Goal: Transaction & Acquisition: Purchase product/service

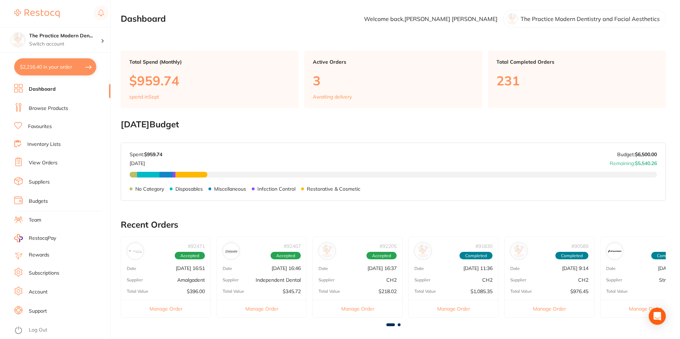
click at [47, 110] on link "Browse Products" at bounding box center [48, 108] width 39 height 7
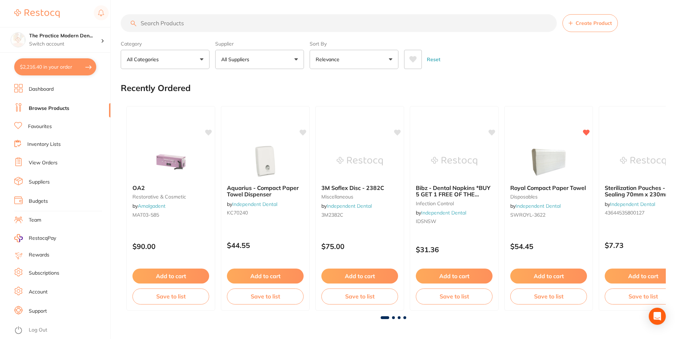
click at [162, 24] on input "search" at bounding box center [339, 23] width 436 height 18
type input "[MEDICAL_DATA]"
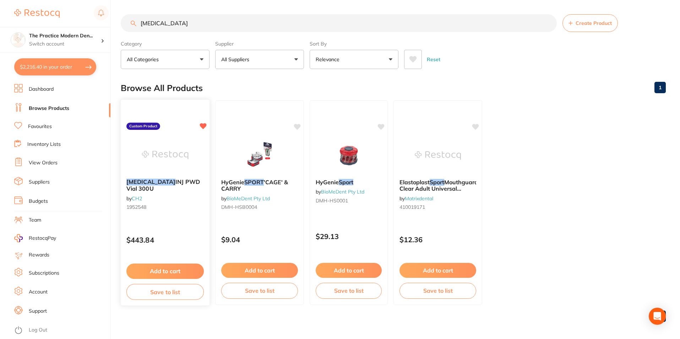
click at [181, 268] on button "Add to cart" at bounding box center [164, 270] width 77 height 15
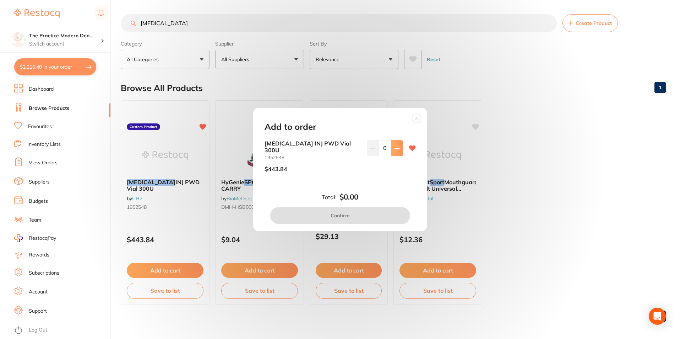
click at [394, 149] on icon at bounding box center [397, 148] width 6 height 6
type input "2"
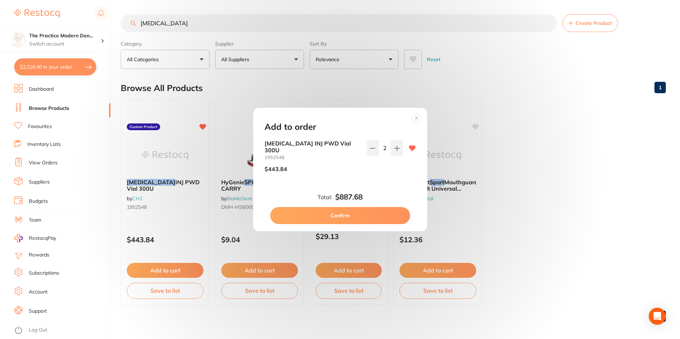
click at [382, 212] on button "Confirm" at bounding box center [340, 215] width 140 height 17
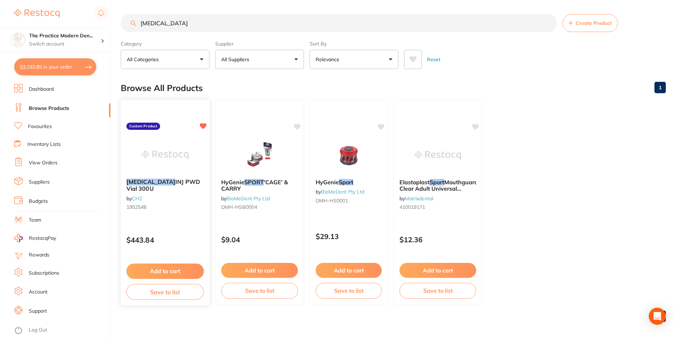
click at [139, 195] on link "CH2" at bounding box center [137, 198] width 10 height 6
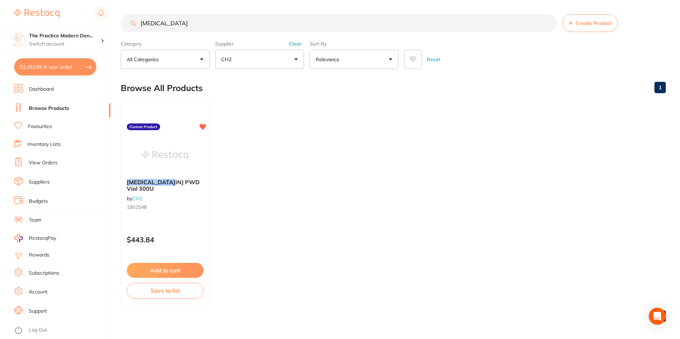
drag, startPoint x: 166, startPoint y: 22, endPoint x: 136, endPoint y: 23, distance: 29.5
click at [136, 23] on div "[MEDICAL_DATA] Create Product" at bounding box center [393, 23] width 545 height 18
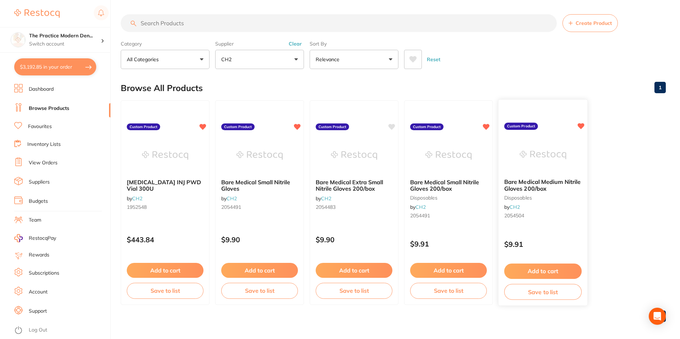
scroll to position [3, 0]
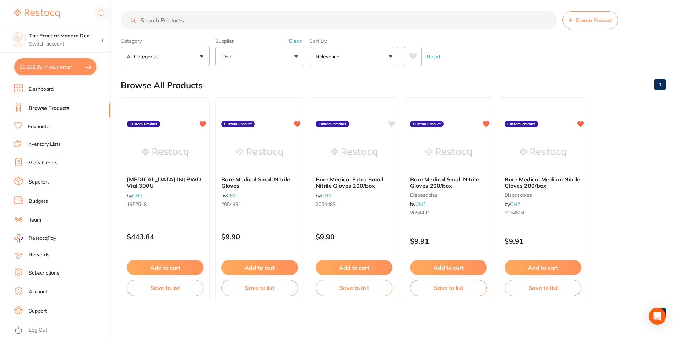
click at [190, 19] on input "search" at bounding box center [339, 20] width 436 height 18
click at [51, 86] on link "Dashboard" at bounding box center [41, 89] width 25 height 7
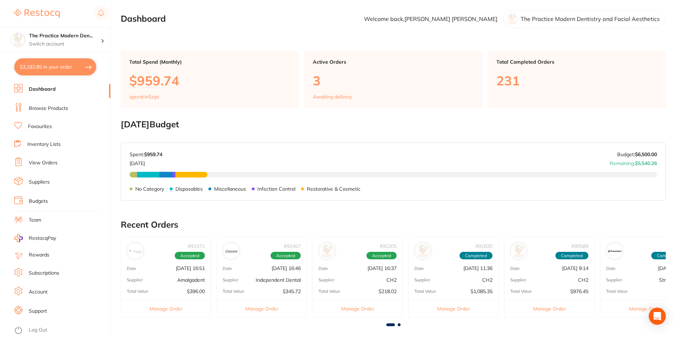
click at [53, 108] on link "Browse Products" at bounding box center [48, 108] width 39 height 7
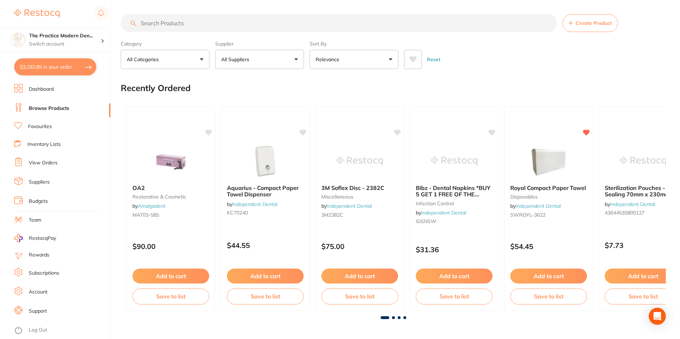
click at [44, 164] on link "View Orders" at bounding box center [43, 162] width 29 height 7
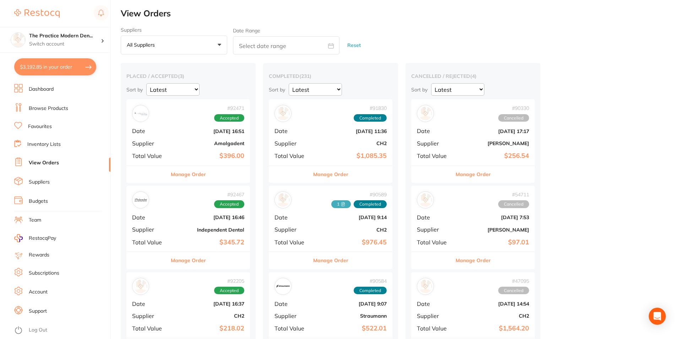
click at [314, 93] on select "Latest Notification" at bounding box center [315, 89] width 53 height 12
click at [171, 46] on button "All suppliers +0" at bounding box center [174, 45] width 107 height 19
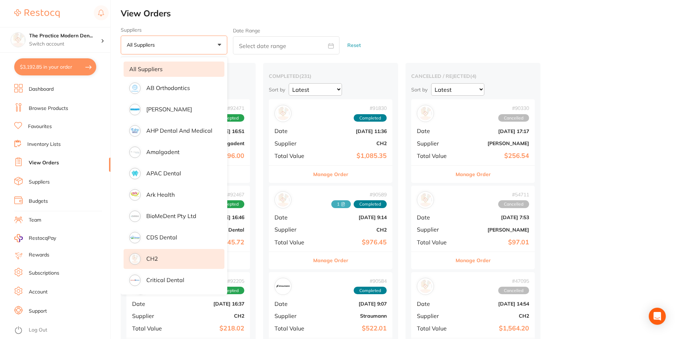
click at [162, 263] on li "CH2" at bounding box center [174, 259] width 101 height 20
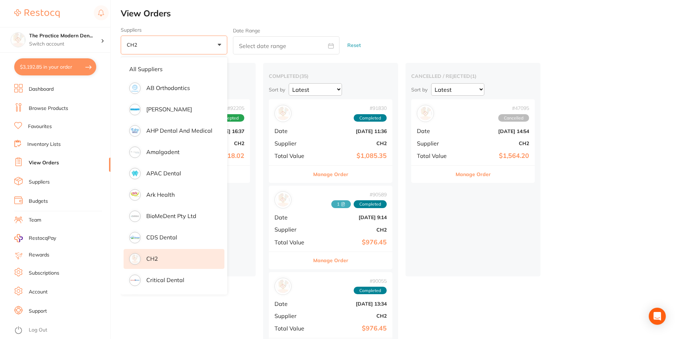
click at [421, 11] on h2 "View Orders" at bounding box center [401, 14] width 560 height 10
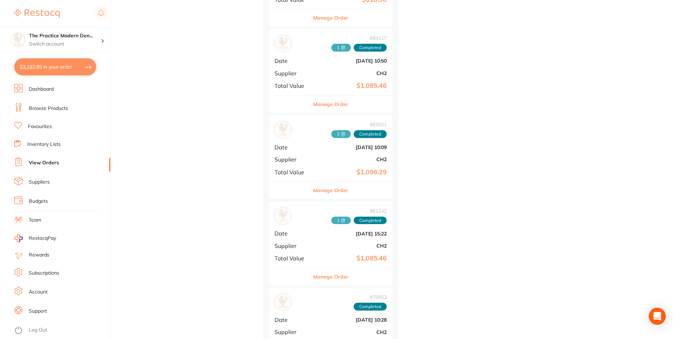
scroll to position [675, 0]
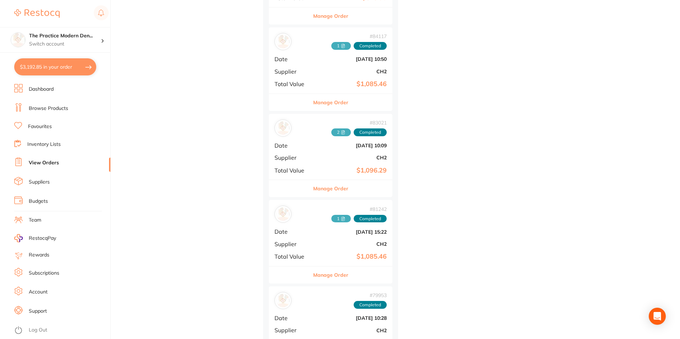
click at [340, 78] on div "# 84117 1 Completed Date [DATE] 10:50 Supplier CH2 Total Value $1,085.46" at bounding box center [331, 60] width 124 height 66
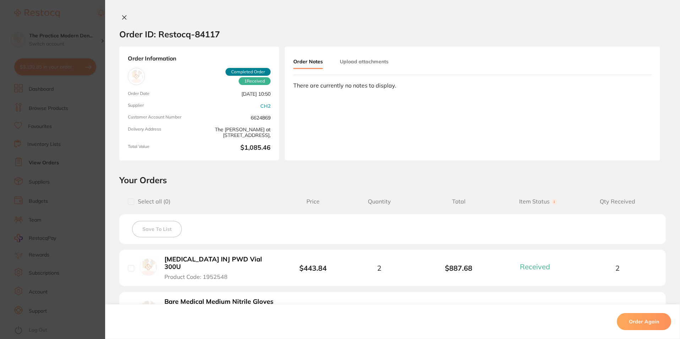
click at [123, 16] on icon at bounding box center [125, 18] width 6 height 6
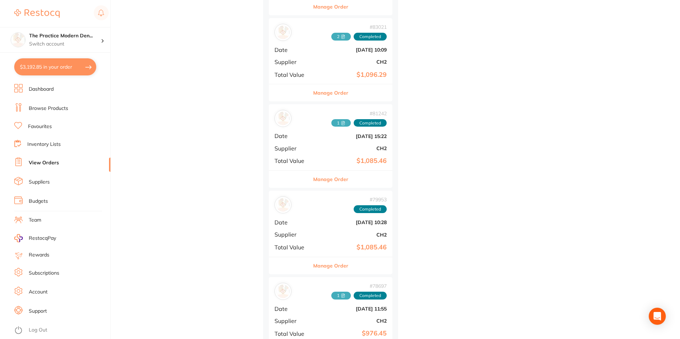
scroll to position [782, 0]
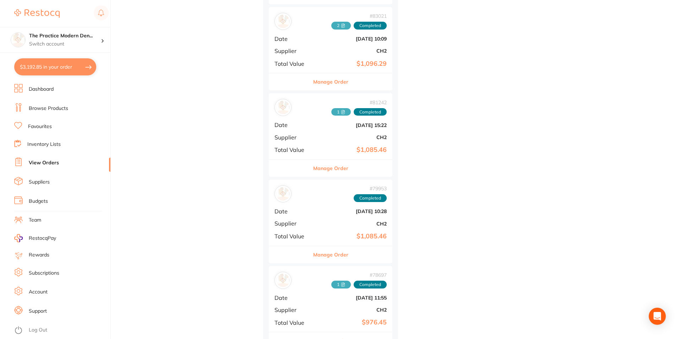
click at [345, 134] on div "# 81242 1 Completed Date [DATE] 15:22 Supplier CH2 Total Value $1,085.46" at bounding box center [331, 126] width 124 height 66
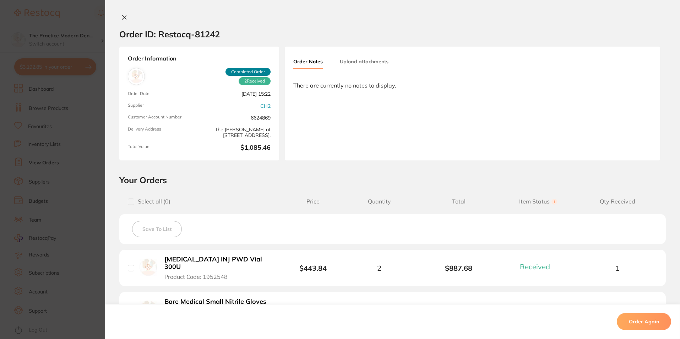
click at [119, 18] on button at bounding box center [124, 17] width 10 height 7
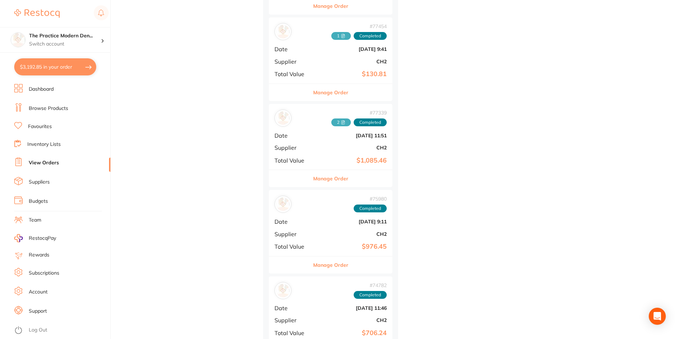
scroll to position [1137, 0]
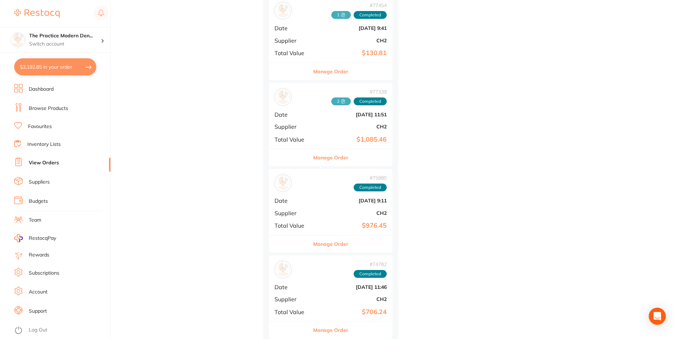
click at [315, 117] on div "# 77339 2 Completed Date [DATE] 11:51 Supplier CH2 Total Value $1,085.46" at bounding box center [331, 116] width 124 height 66
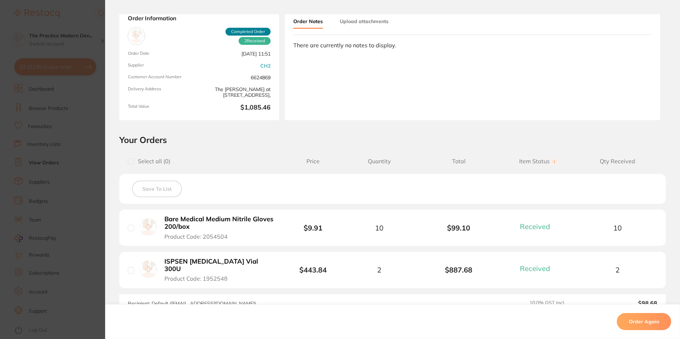
scroll to position [107, 0]
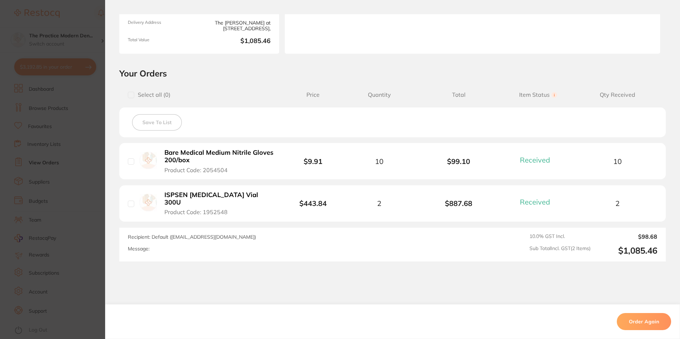
click at [106, 201] on section "Your Orders Select all ( 0 ) Price Quantity Total Item Status You can use this …" at bounding box center [392, 164] width 575 height 193
click at [83, 208] on section "Order ID: Restocq- 77339 Order Information 2 Received Completed Order Order Dat…" at bounding box center [340, 169] width 680 height 339
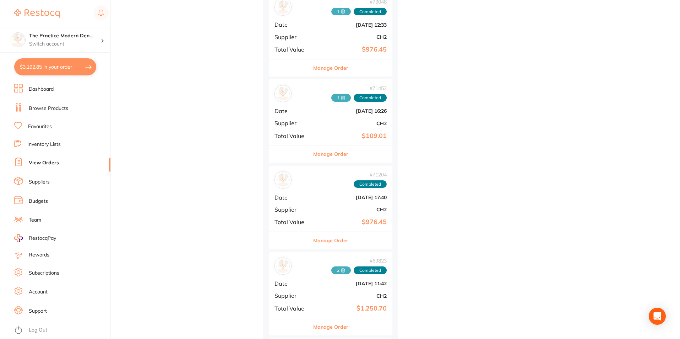
scroll to position [1528, 0]
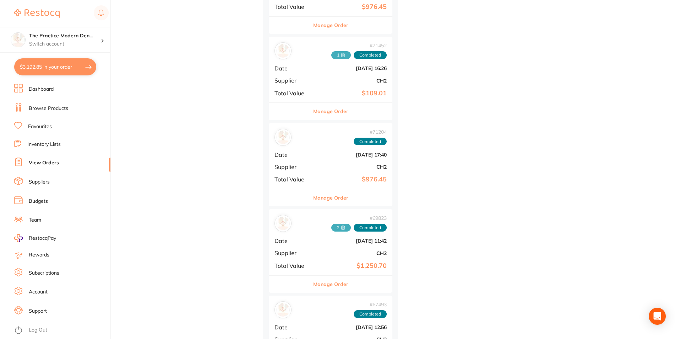
click at [334, 82] on b "CH2" at bounding box center [351, 81] width 71 height 6
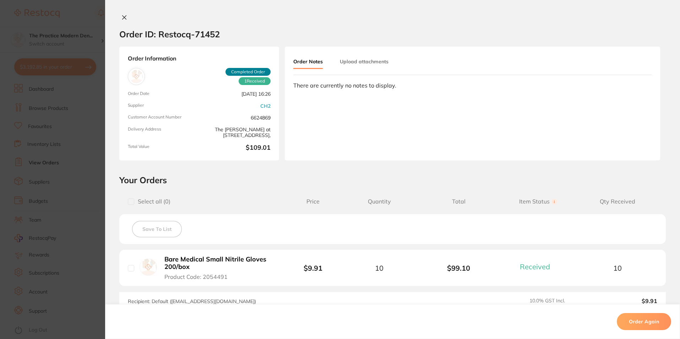
click at [69, 184] on section "Order ID: Restocq- 71452 Order Information 1 Received Completed Order Order Dat…" at bounding box center [340, 169] width 680 height 339
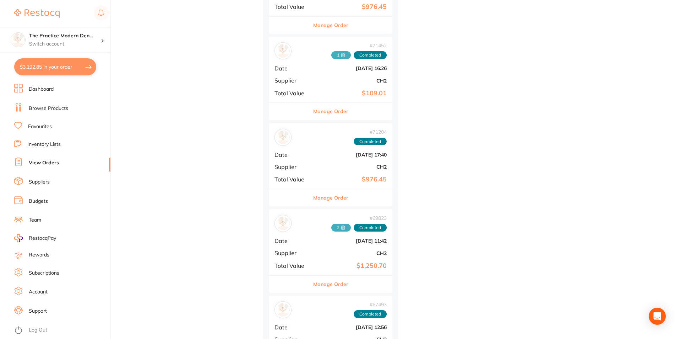
click at [340, 156] on b "[DATE] 17:40" at bounding box center [351, 155] width 71 height 6
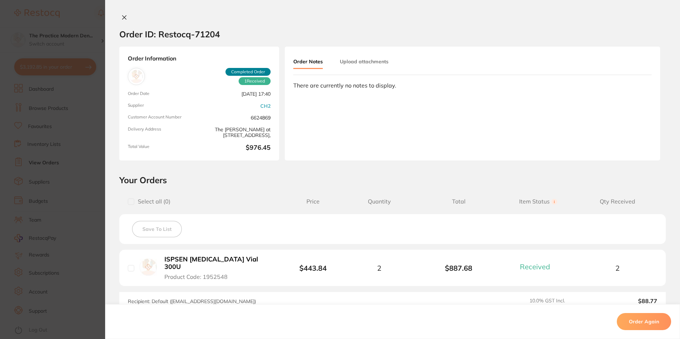
click at [87, 169] on section "Order ID: Restocq- 71204 Order Information 1 Received Completed Order Order Dat…" at bounding box center [340, 169] width 680 height 339
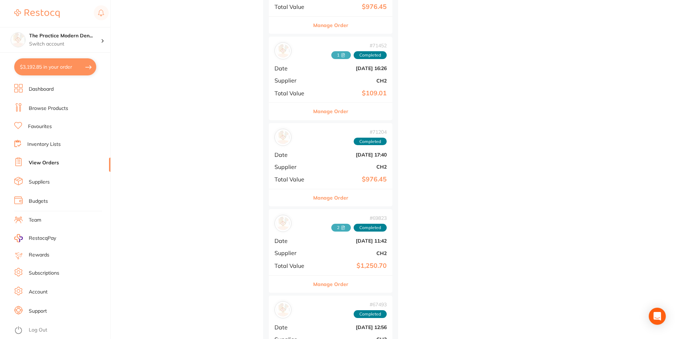
click at [322, 255] on b "CH2" at bounding box center [351, 253] width 71 height 6
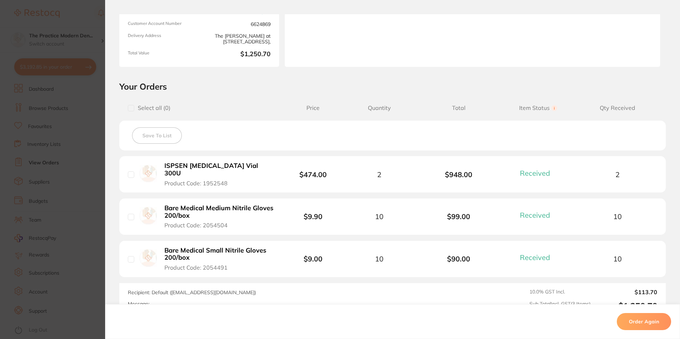
scroll to position [107, 0]
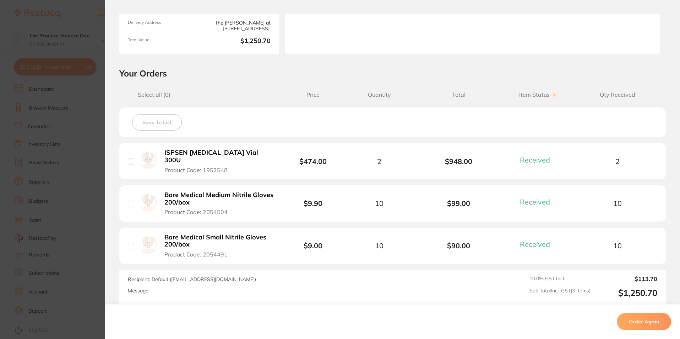
click at [74, 231] on section "Order ID: Restocq- 69823 Order Information 3 Received Completed Order Order Dat…" at bounding box center [340, 169] width 680 height 339
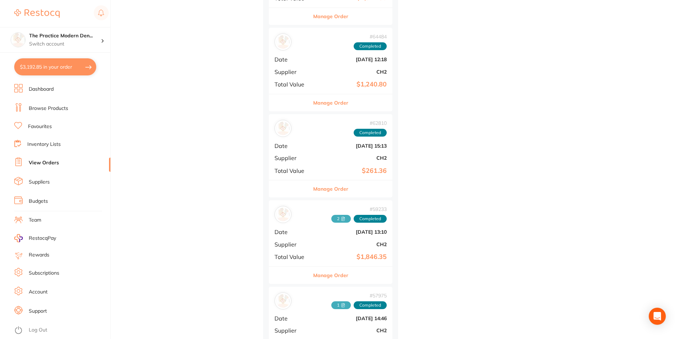
scroll to position [1883, 0]
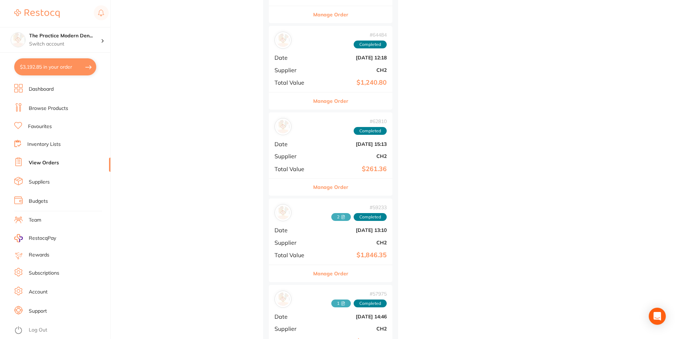
click at [330, 93] on button "Manage Order" at bounding box center [330, 100] width 35 height 17
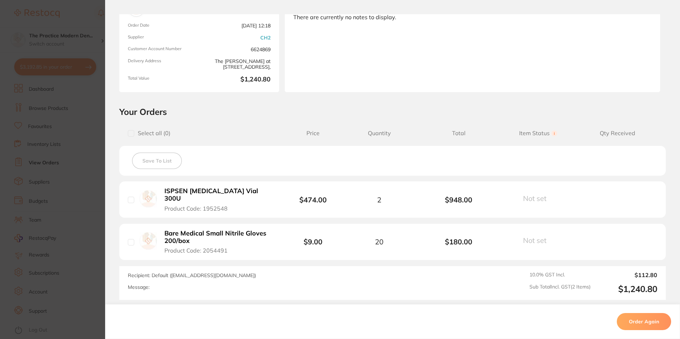
scroll to position [107, 0]
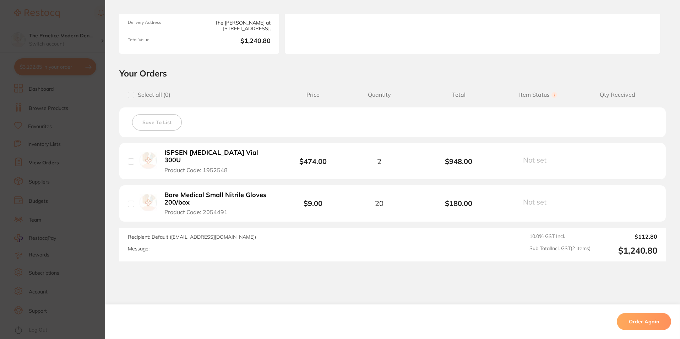
click at [83, 199] on section "Order ID: Restocq- 64484 Order Information Completed Order Order Date [DATE] 12…" at bounding box center [340, 169] width 680 height 339
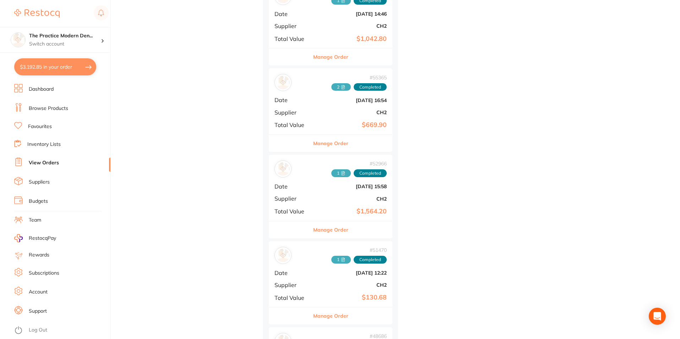
scroll to position [2238, 0]
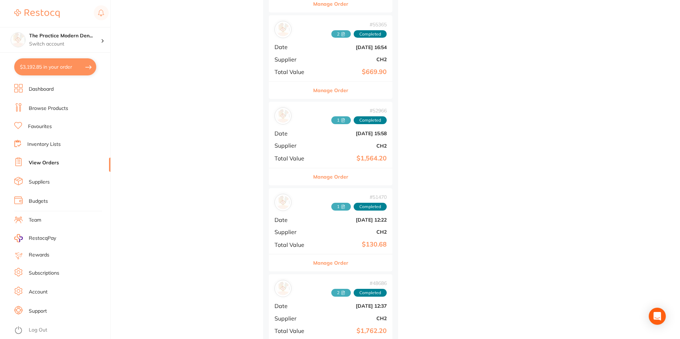
click at [329, 52] on div "# 55365 2 Completed Date [DATE] 16:54 Supplier CH2 Total Value $669.90" at bounding box center [331, 48] width 124 height 66
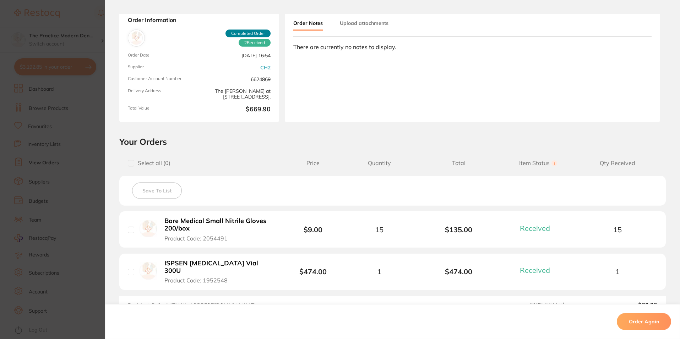
scroll to position [128, 0]
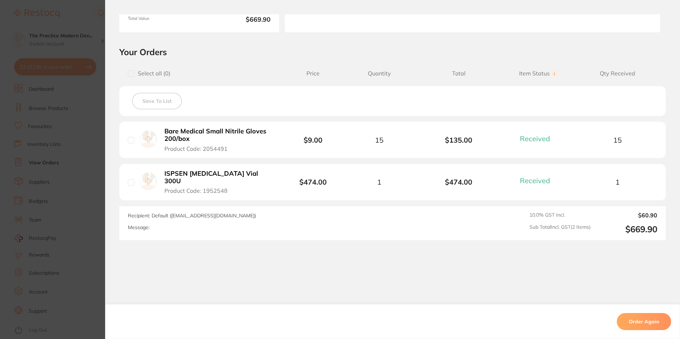
click at [94, 195] on section "Order ID: Restocq- 55365 Order Information 2 Received Completed Order Order Dat…" at bounding box center [340, 169] width 680 height 339
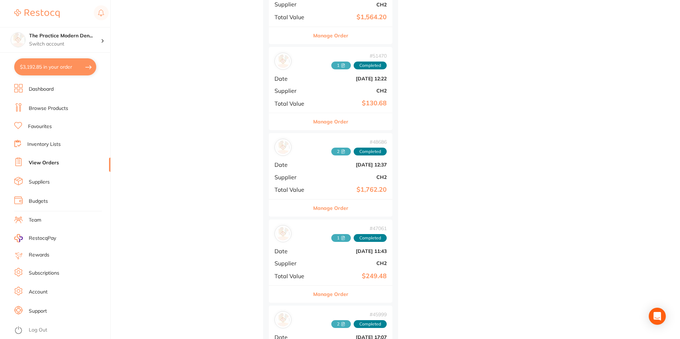
scroll to position [2380, 0]
click at [347, 92] on b "CH2" at bounding box center [351, 90] width 71 height 6
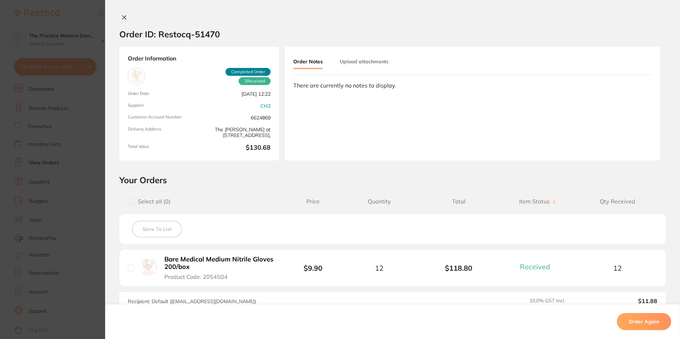
click at [95, 203] on section "Order ID: Restocq- 51470 Order Information 1 Received Completed Order Order Dat…" at bounding box center [340, 169] width 680 height 339
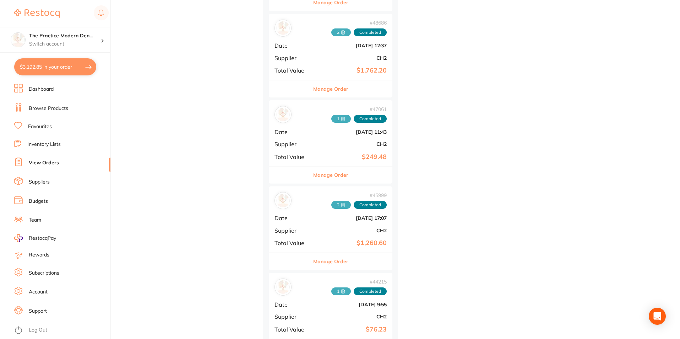
scroll to position [2522, 0]
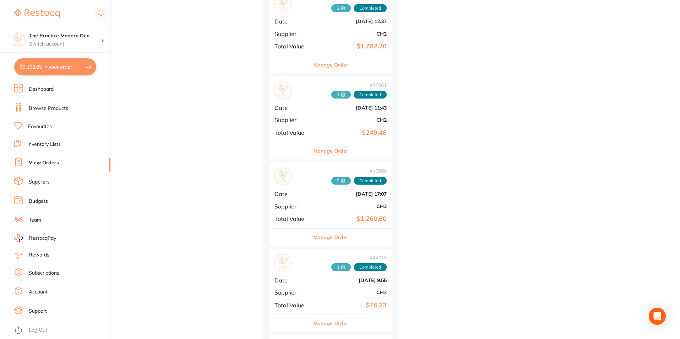
click at [351, 126] on div "# 47061 1 Completed Date [DATE] 11:43 Supplier CH2 Total Value $249.48" at bounding box center [331, 109] width 124 height 66
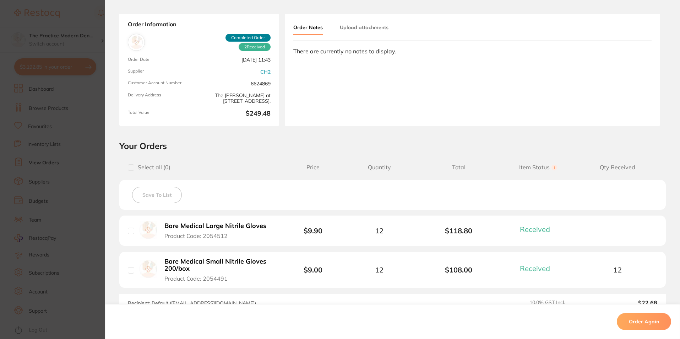
scroll to position [71, 0]
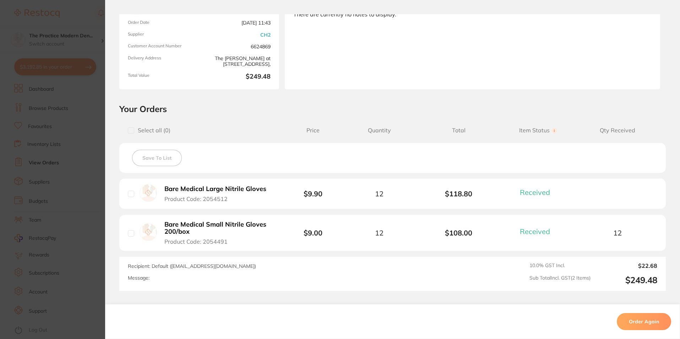
click at [81, 228] on section "Order ID: Restocq- 47061 Order Information 2 Received Completed Order Order Dat…" at bounding box center [340, 169] width 680 height 339
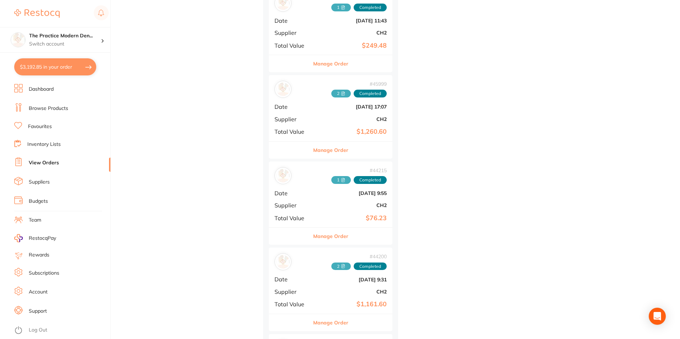
scroll to position [2629, 0]
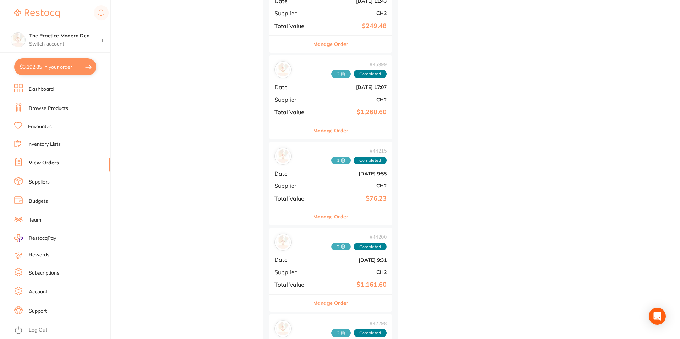
click at [35, 88] on link "Dashboard" at bounding box center [41, 89] width 25 height 7
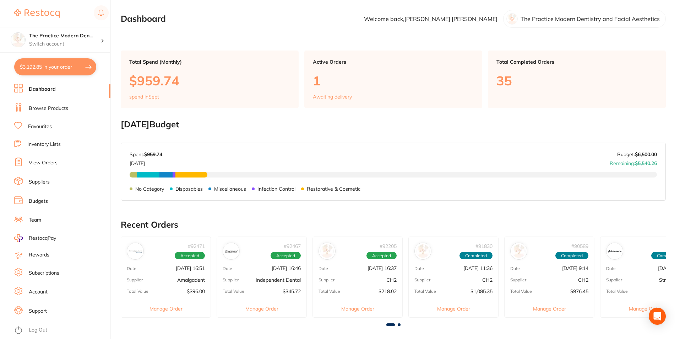
click at [52, 69] on button "$3,192.85 in your order" at bounding box center [55, 66] width 82 height 17
checkbox input "true"
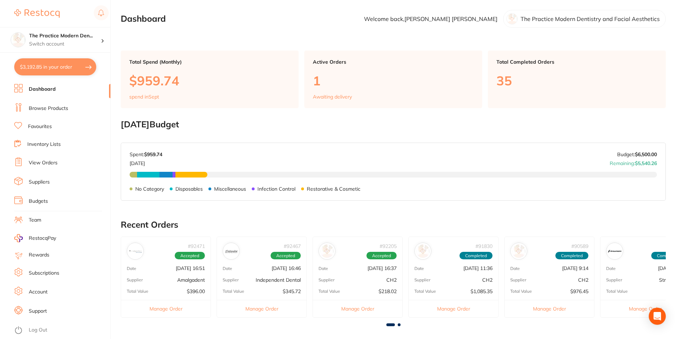
checkbox input "true"
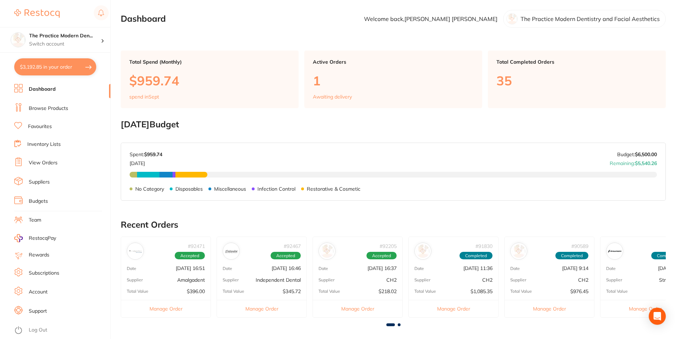
checkbox input "true"
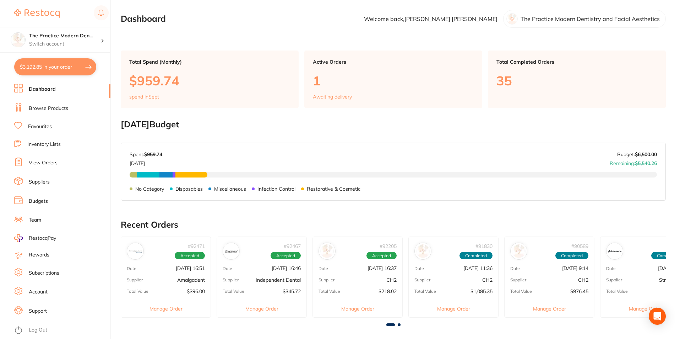
checkbox input "true"
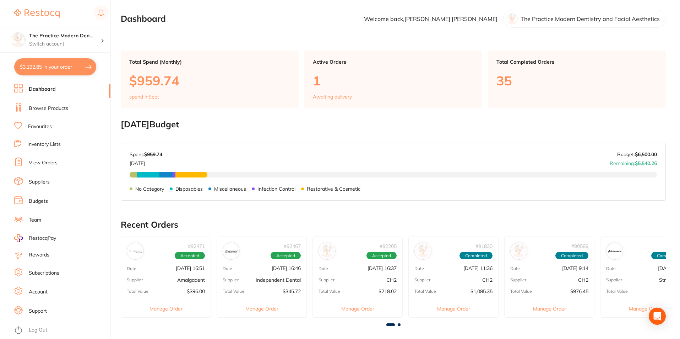
checkbox input "true"
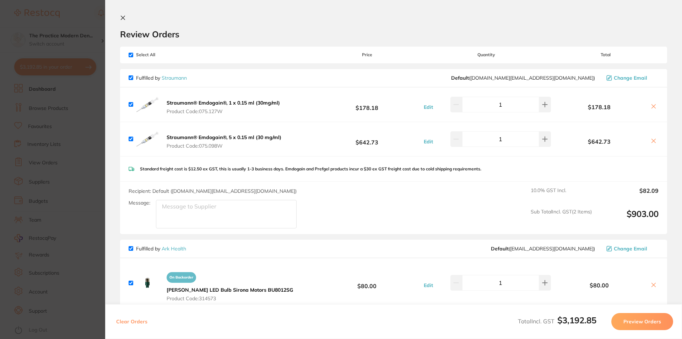
click at [47, 117] on section "Update RRP Set your pre negotiated price for this item. Item Agreed RRP (excl. …" at bounding box center [341, 169] width 682 height 339
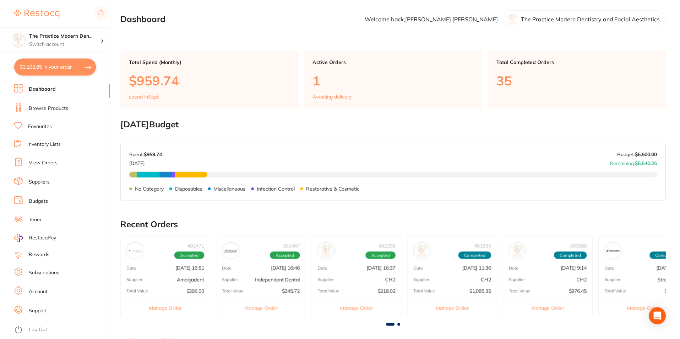
scroll to position [188, 0]
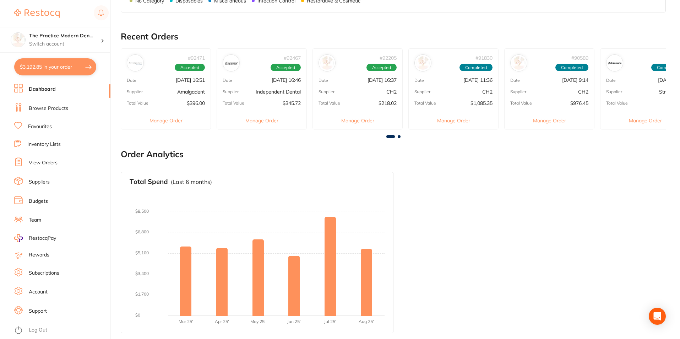
click at [101, 178] on li "Suppliers" at bounding box center [62, 182] width 96 height 11
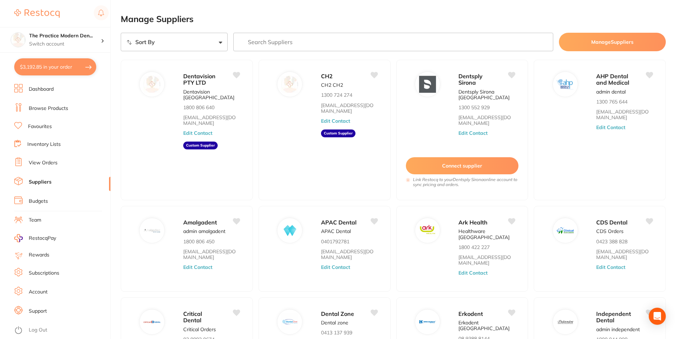
click at [52, 112] on li "Browse Products" at bounding box center [62, 108] width 96 height 11
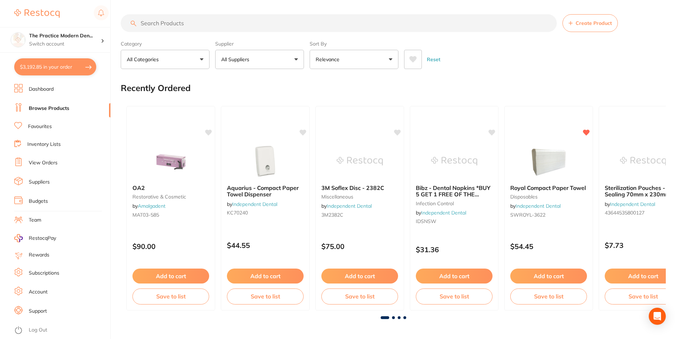
click at [160, 23] on input "search" at bounding box center [339, 23] width 436 height 18
click at [271, 59] on button "All Suppliers" at bounding box center [259, 59] width 89 height 19
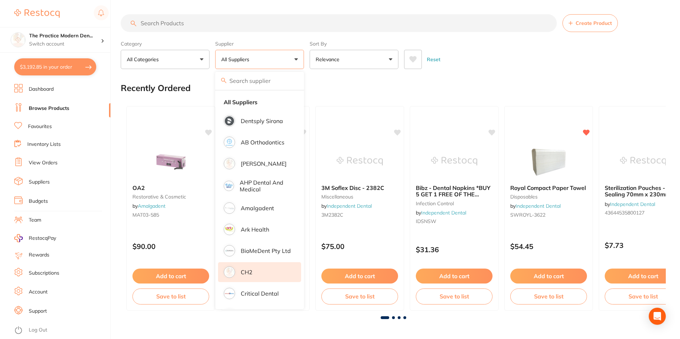
click at [261, 268] on li "CH2" at bounding box center [259, 272] width 83 height 20
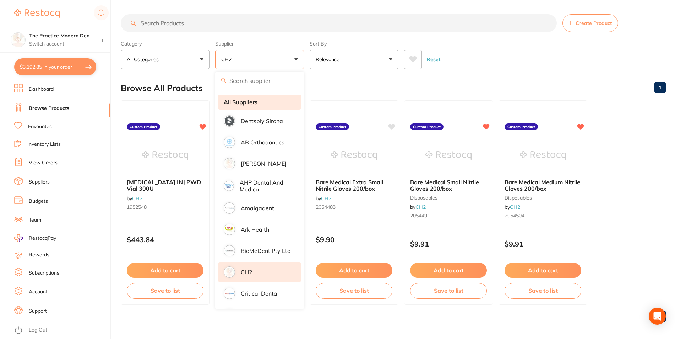
click at [242, 98] on li "All Suppliers" at bounding box center [259, 102] width 83 height 15
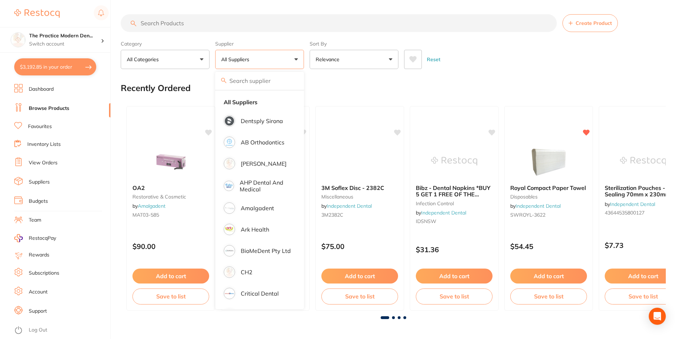
click at [187, 27] on input "search" at bounding box center [339, 23] width 436 height 18
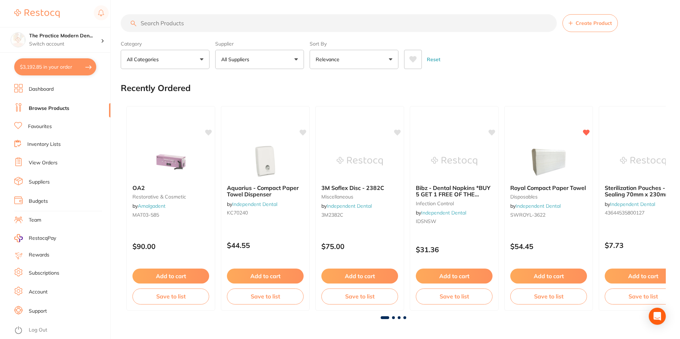
click at [171, 20] on input "search" at bounding box center [339, 23] width 436 height 18
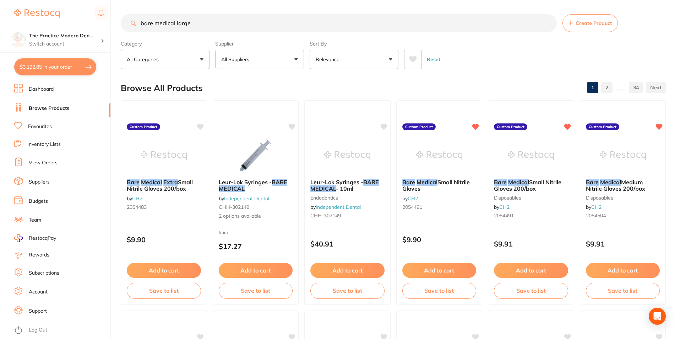
type input "bare medical large"
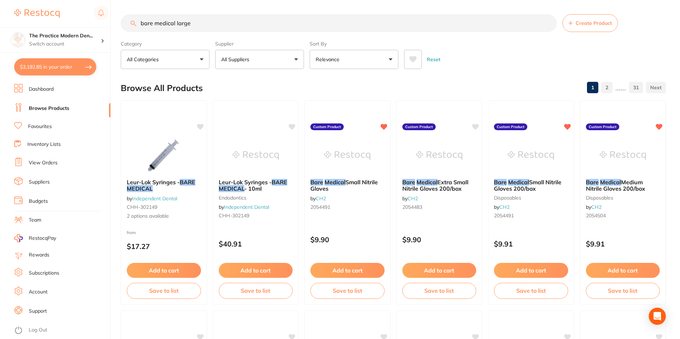
drag, startPoint x: 200, startPoint y: 23, endPoint x: 135, endPoint y: 22, distance: 65.0
click at [135, 21] on div "bare medical large Create Product" at bounding box center [393, 23] width 545 height 18
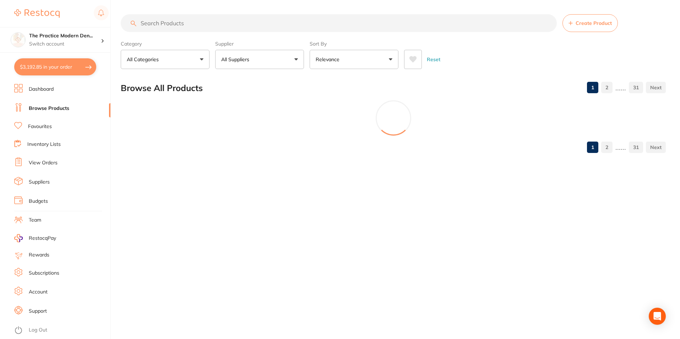
click at [51, 108] on link "Browse Products" at bounding box center [49, 108] width 41 height 7
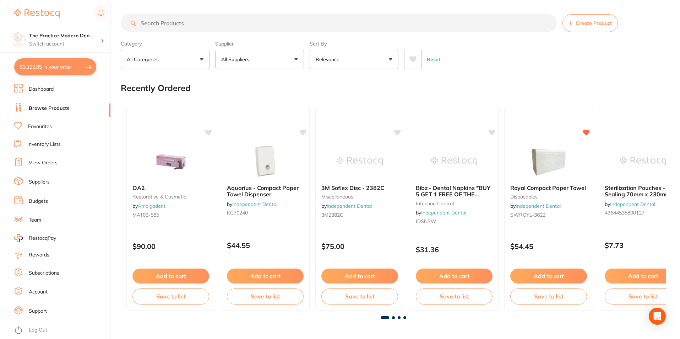
click at [196, 20] on input "search" at bounding box center [339, 23] width 436 height 18
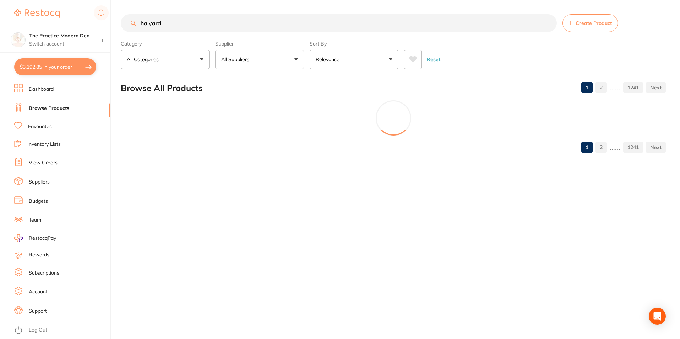
type input "halyard"
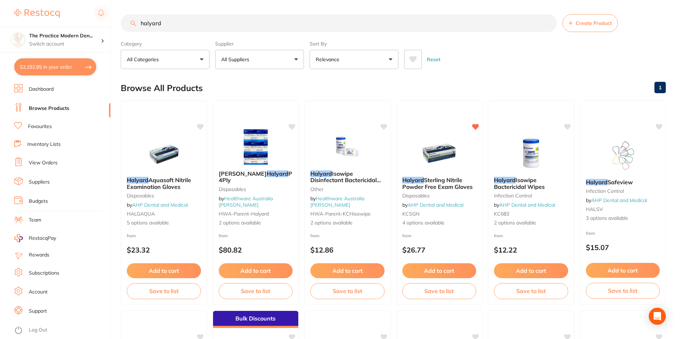
click at [411, 55] on button at bounding box center [413, 59] width 18 height 19
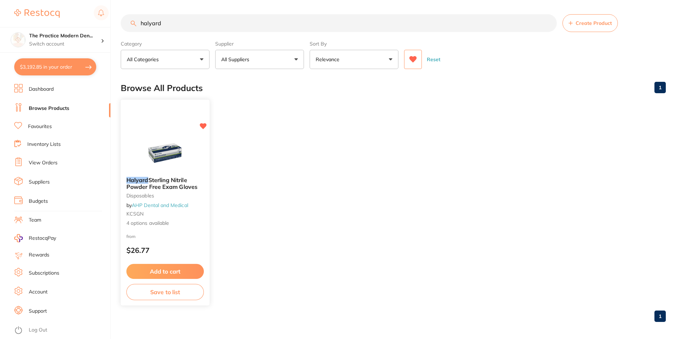
click at [163, 153] on img at bounding box center [165, 153] width 47 height 36
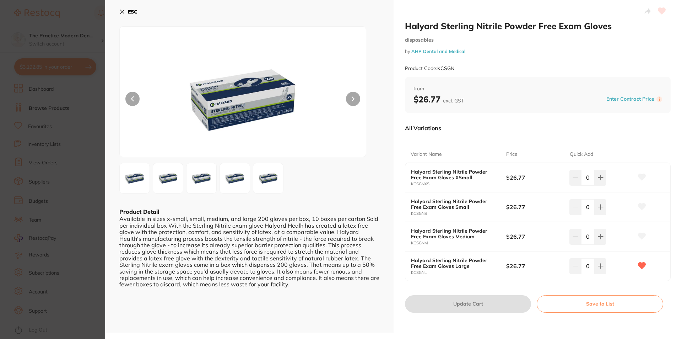
click at [125, 11] on button "ESC" at bounding box center [128, 12] width 18 height 12
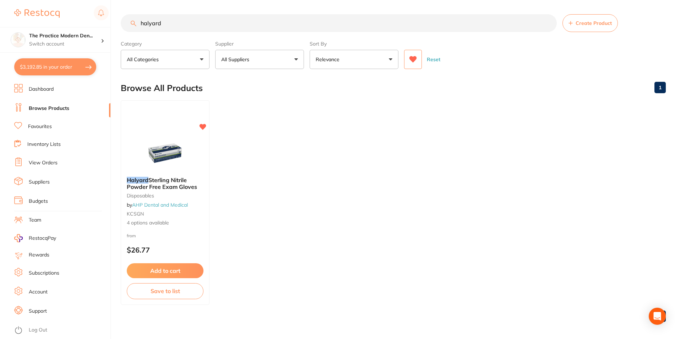
drag, startPoint x: 175, startPoint y: 21, endPoint x: 130, endPoint y: 21, distance: 45.1
click at [130, 21] on input "halyard" at bounding box center [339, 23] width 436 height 18
